Goal: Information Seeking & Learning: Learn about a topic

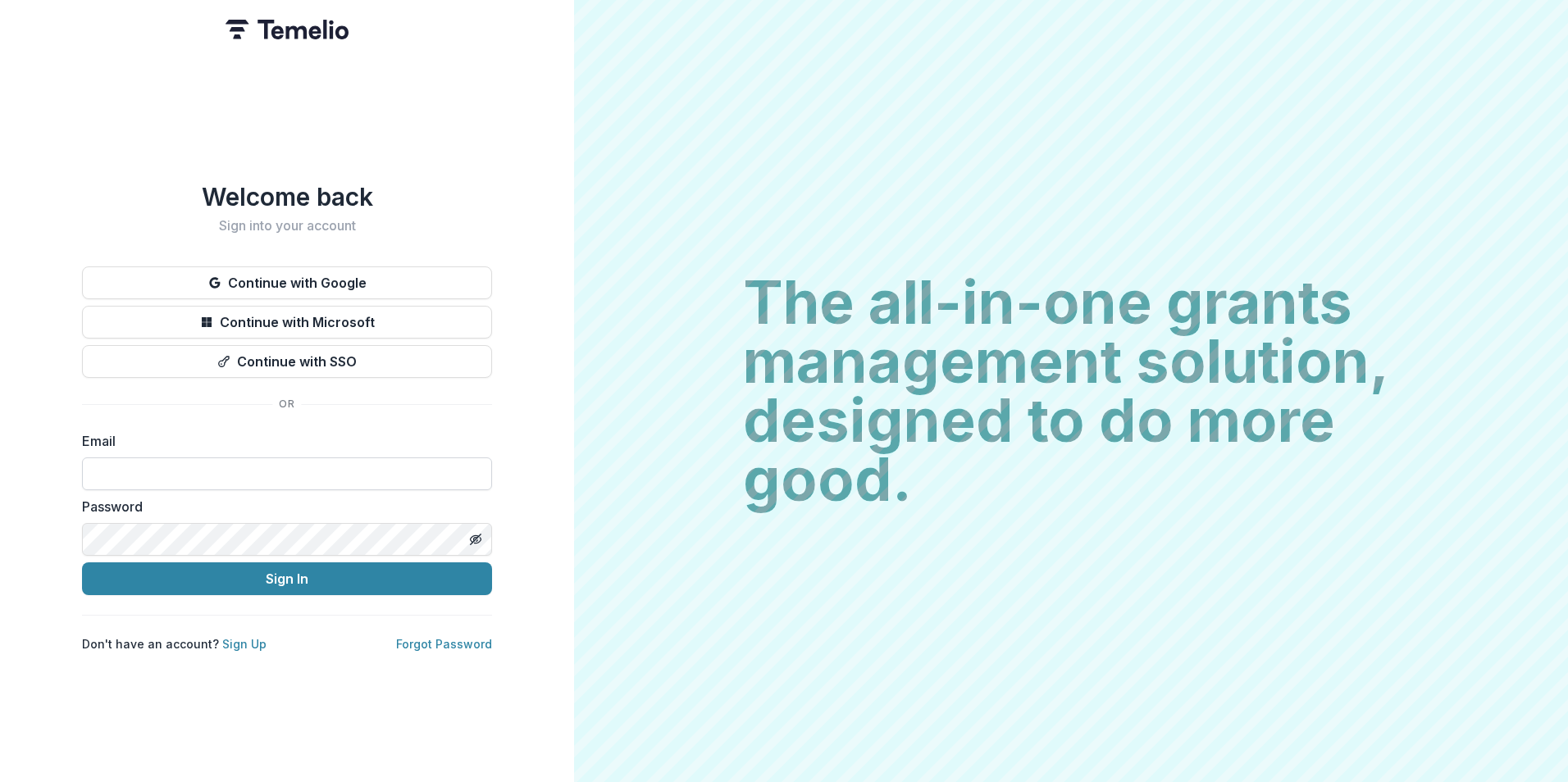
click at [403, 473] on input at bounding box center [287, 473] width 410 height 33
click at [0, 781] on com-1password-button at bounding box center [0, 782] width 0 height 0
type input "**********"
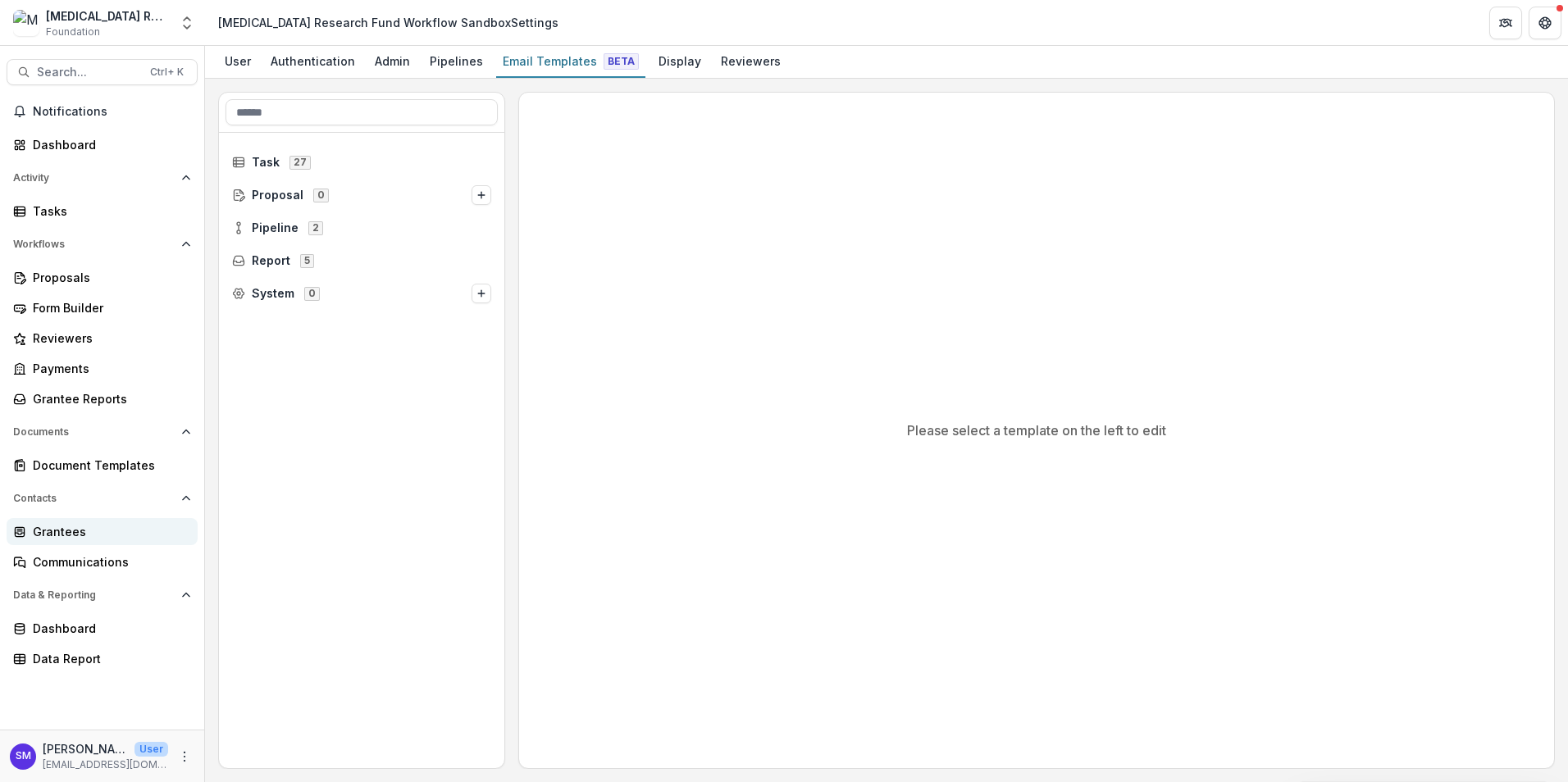
click at [99, 529] on div "Grantees" at bounding box center [108, 531] width 152 height 17
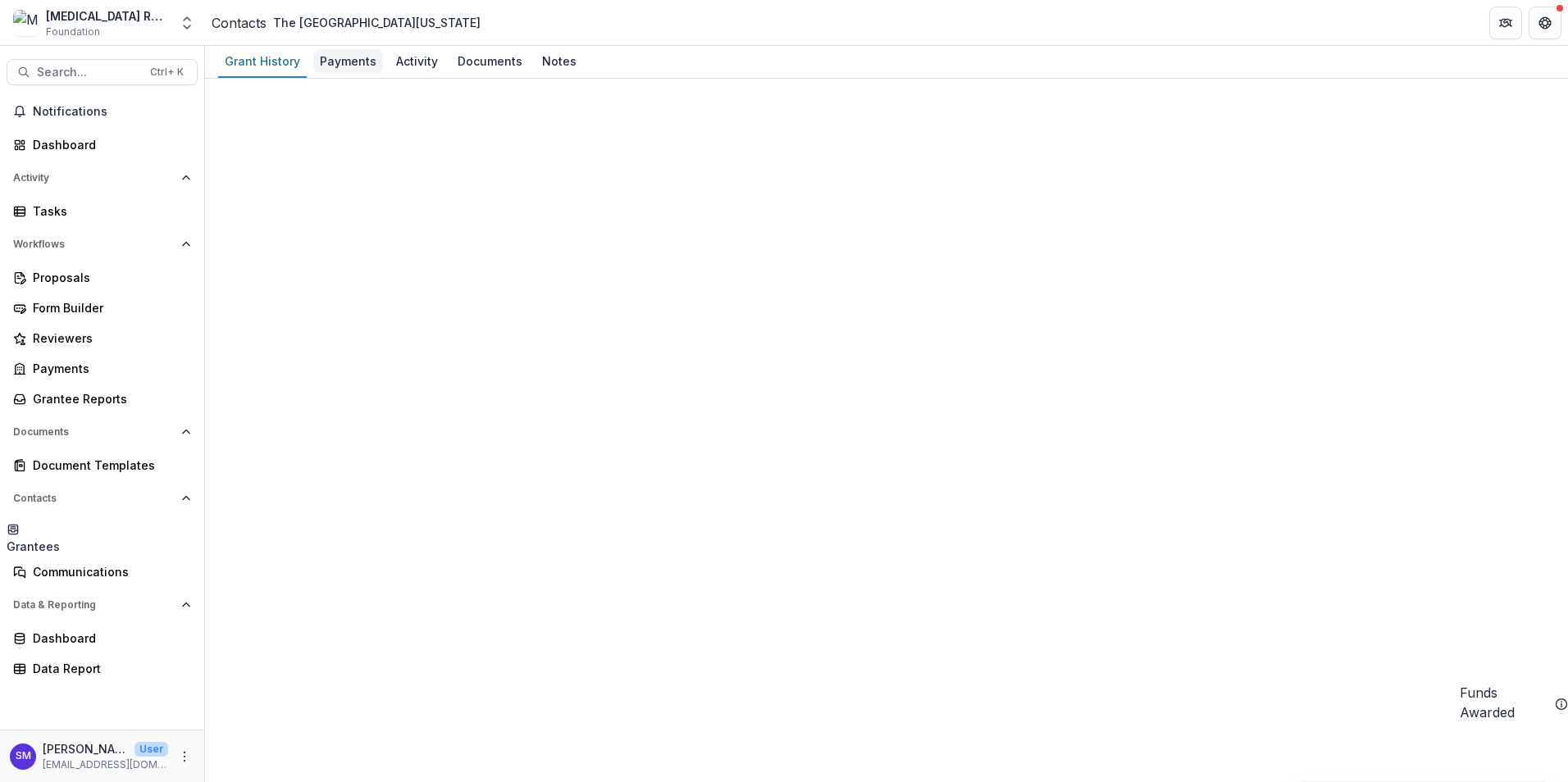
click at [352, 55] on div "Payments" at bounding box center [348, 61] width 70 height 24
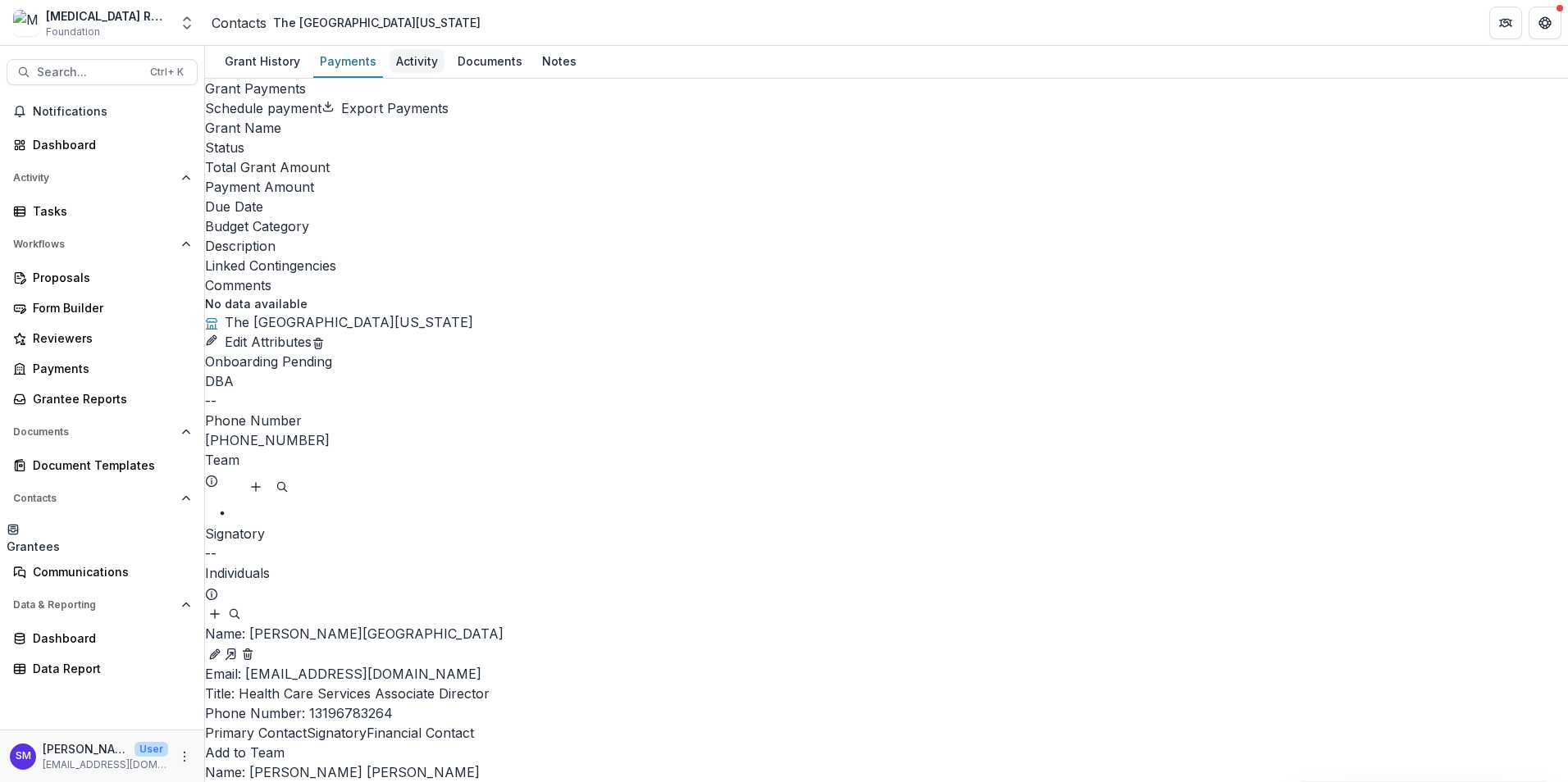
click at [426, 67] on div "Activity" at bounding box center [417, 61] width 55 height 24
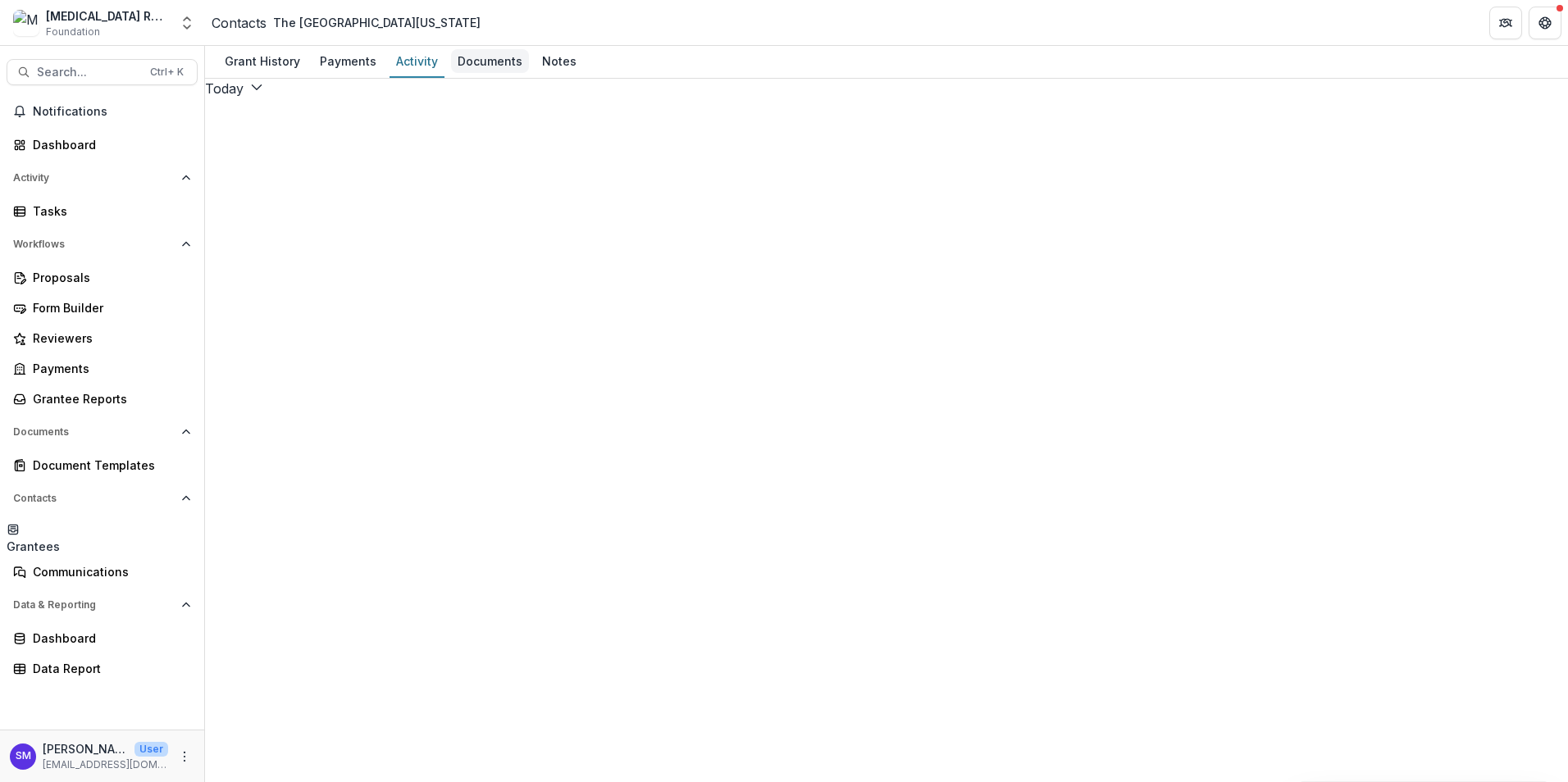
click at [465, 66] on div "Documents" at bounding box center [489, 61] width 78 height 24
click at [552, 68] on div "Notes" at bounding box center [559, 61] width 48 height 24
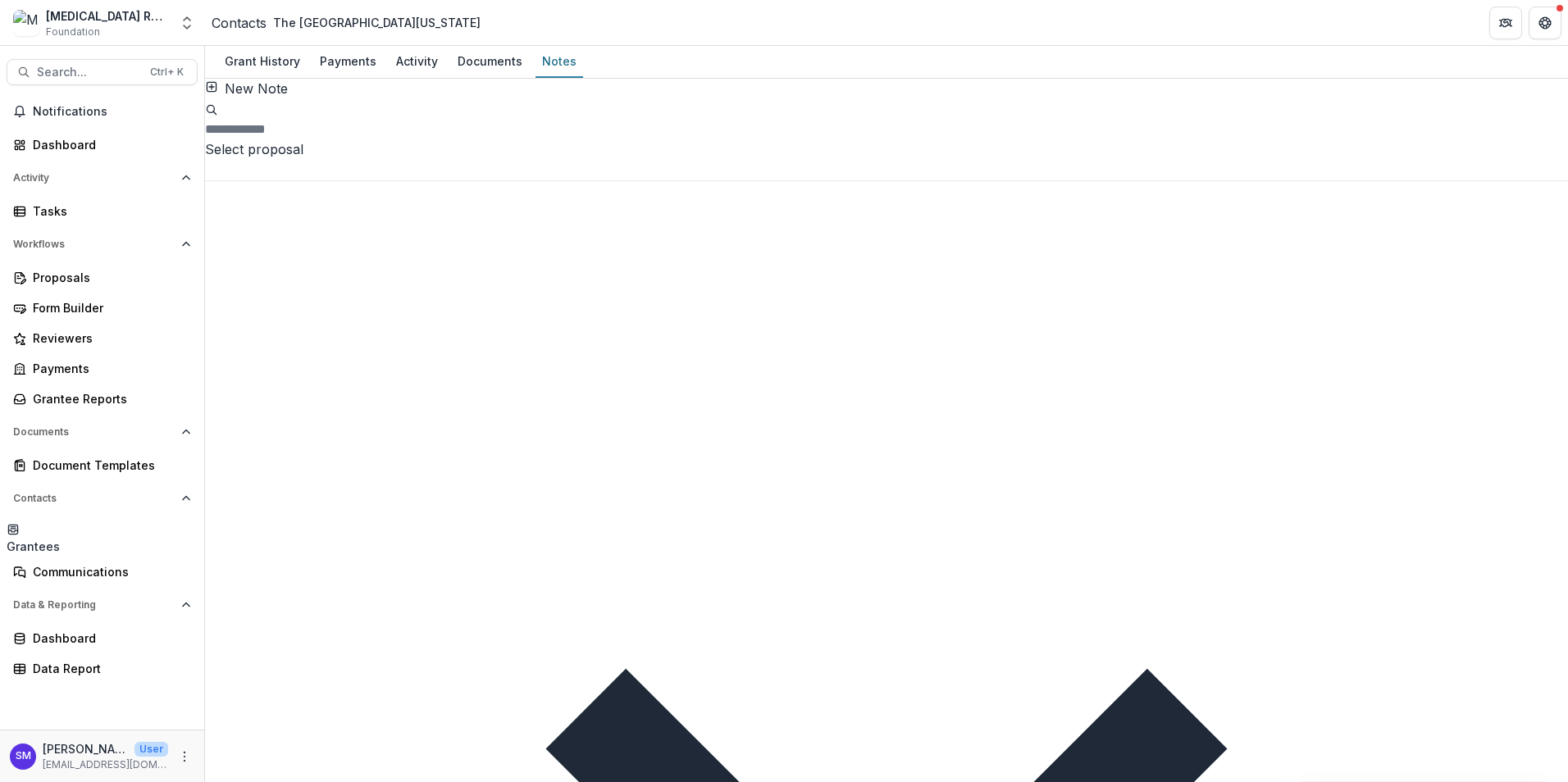
click at [60, 537] on div "Grantees" at bounding box center [33, 546] width 53 height 17
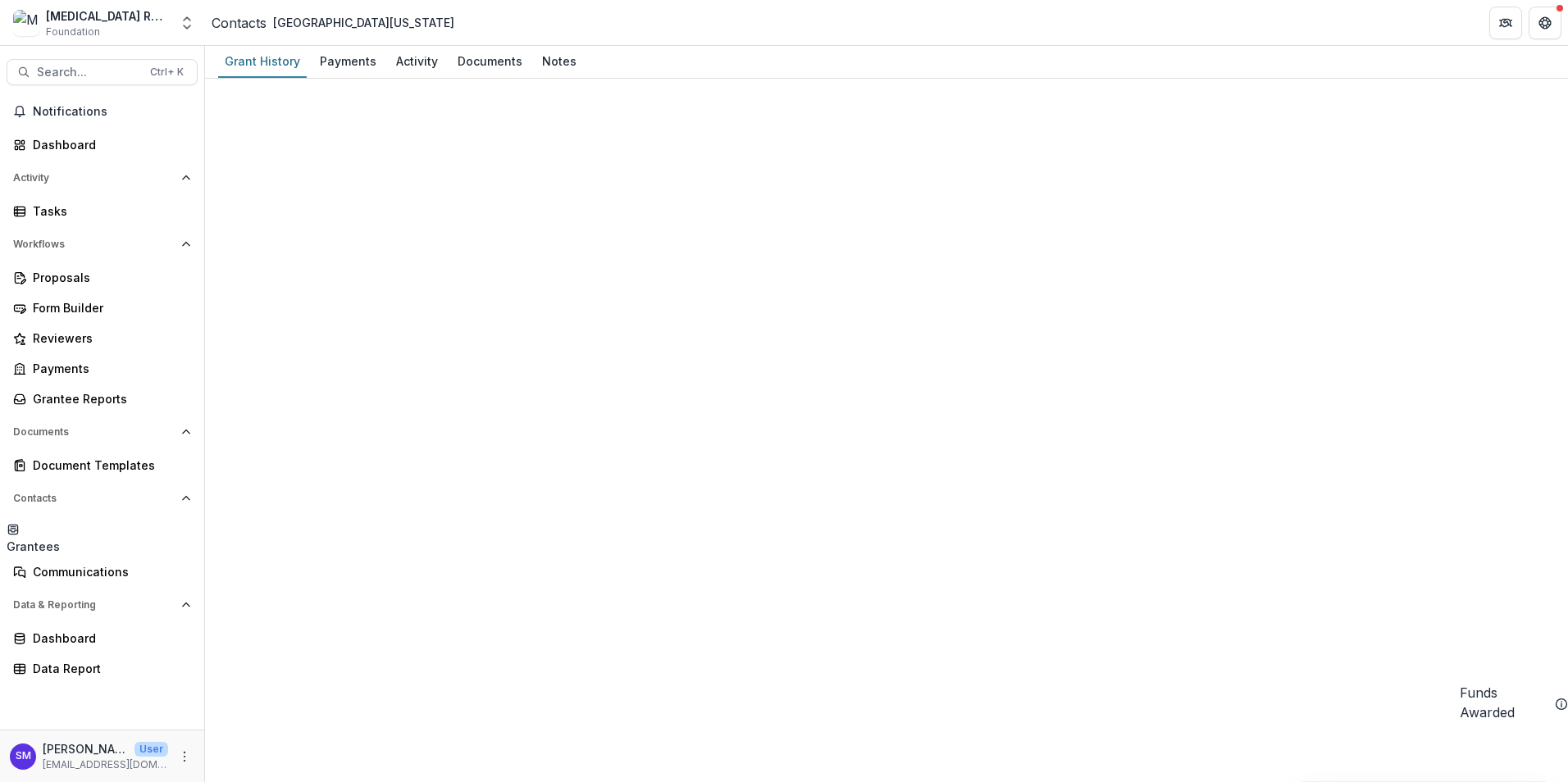
click at [60, 537] on div "Grantees" at bounding box center [33, 546] width 53 height 17
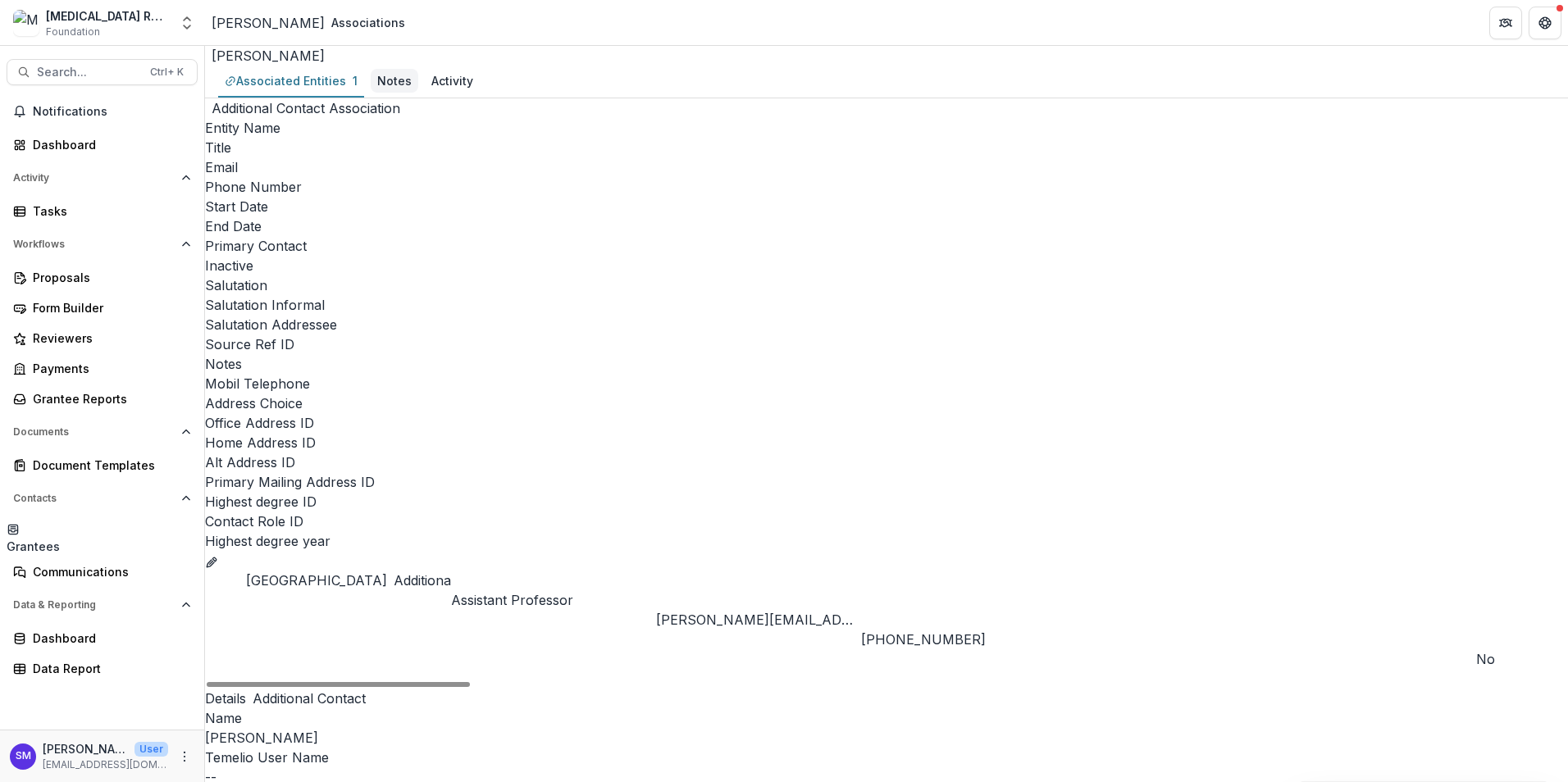
click at [409, 89] on div "Notes" at bounding box center [395, 80] width 34 height 17
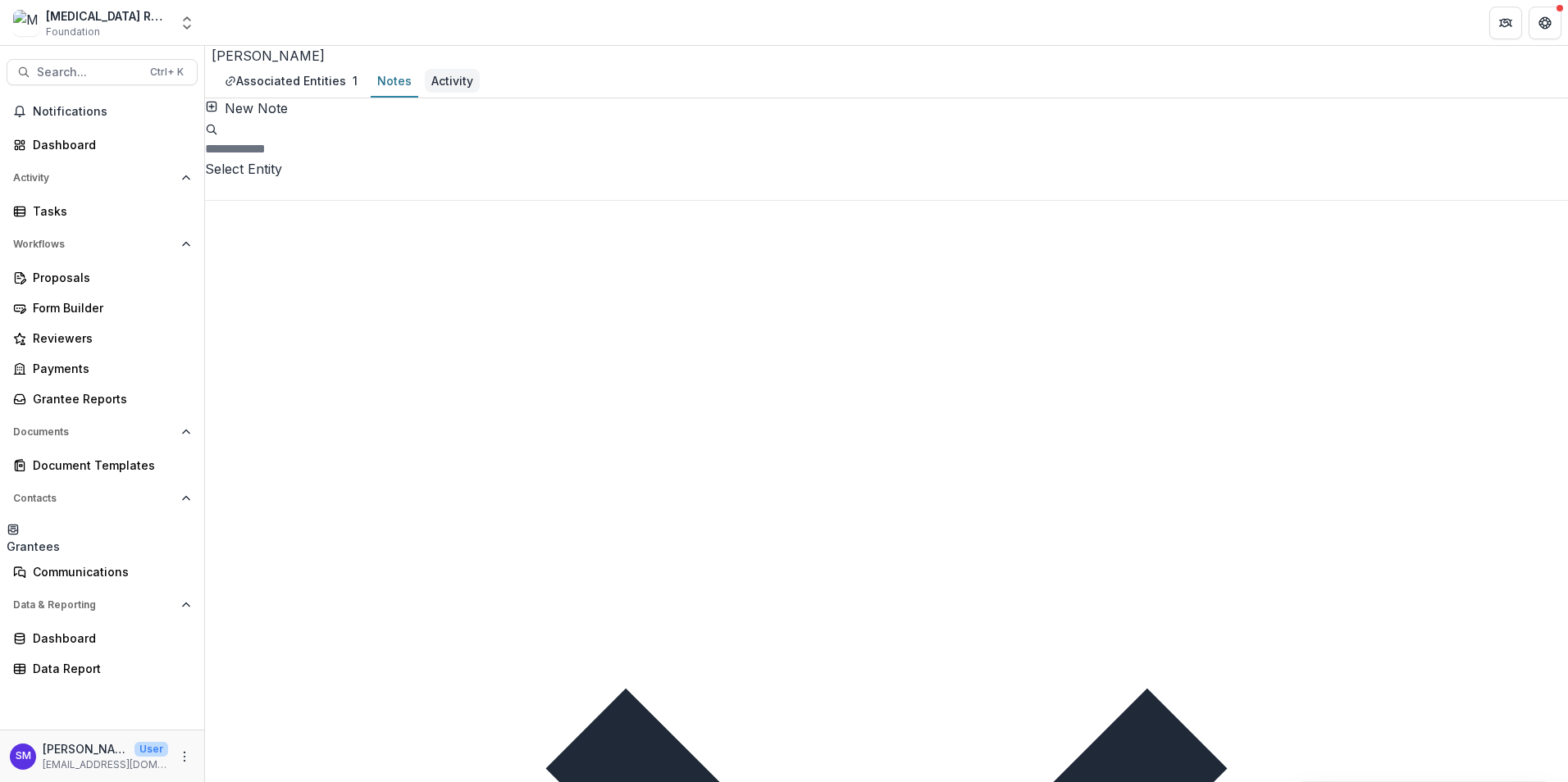
click at [457, 89] on div "Activity" at bounding box center [452, 80] width 42 height 17
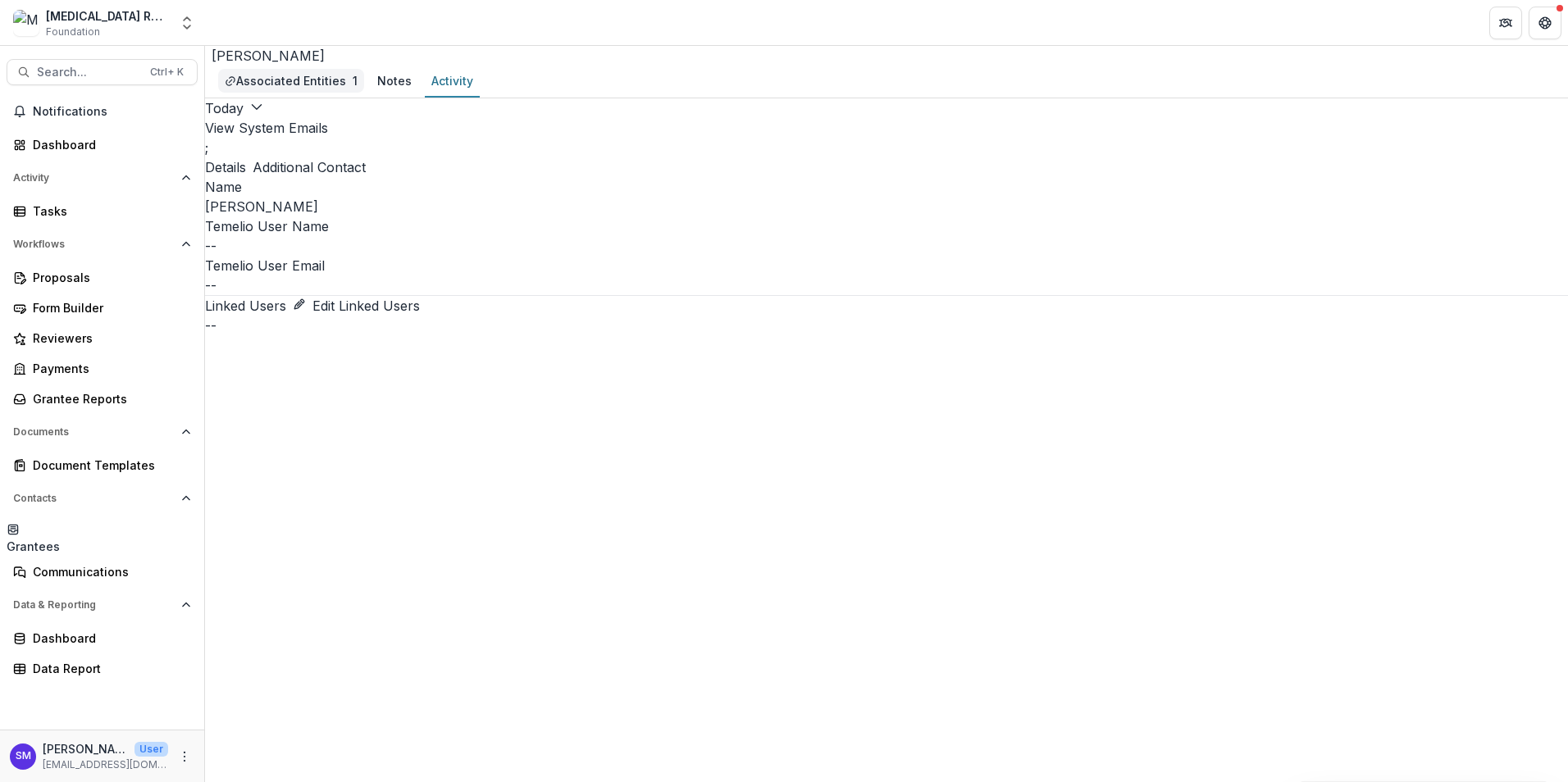
click at [305, 89] on div "Associated Entities" at bounding box center [291, 80] width 110 height 17
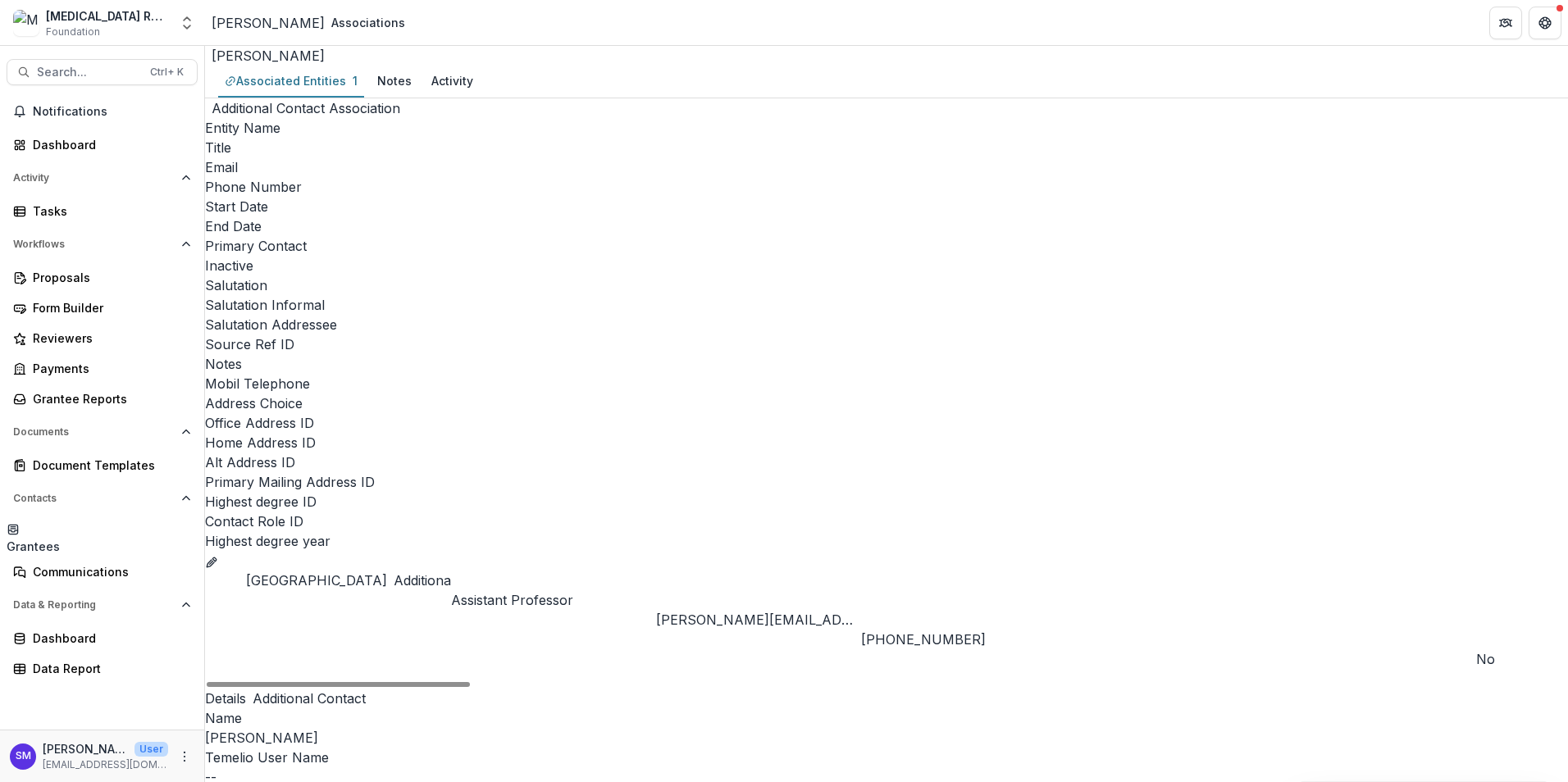
click at [292, 572] on link "Duke University" at bounding box center [317, 580] width 141 height 16
